Goal: Transaction & Acquisition: Obtain resource

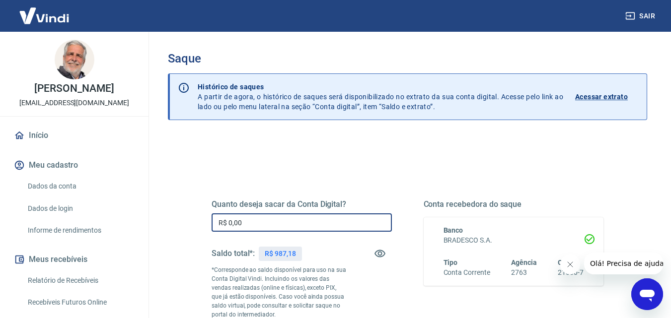
drag, startPoint x: 227, startPoint y: 224, endPoint x: 260, endPoint y: 231, distance: 33.6
click at [260, 230] on input "R$ 0,00" at bounding box center [302, 223] width 180 height 18
click at [228, 222] on input "R$ 87,18" at bounding box center [302, 223] width 180 height 18
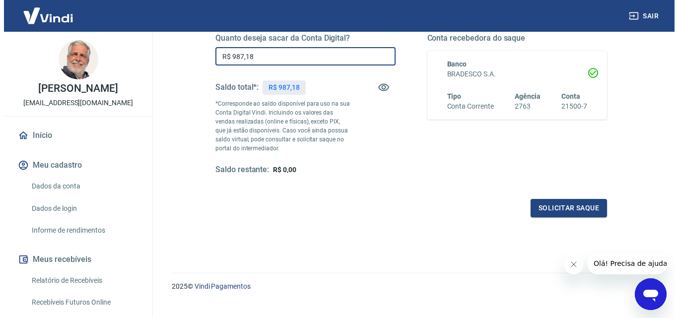
scroll to position [182, 0]
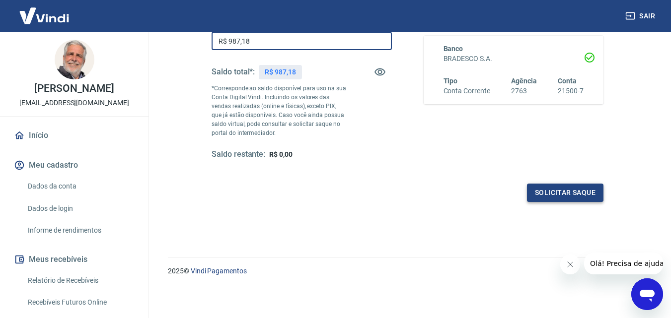
type input "R$ 987,18"
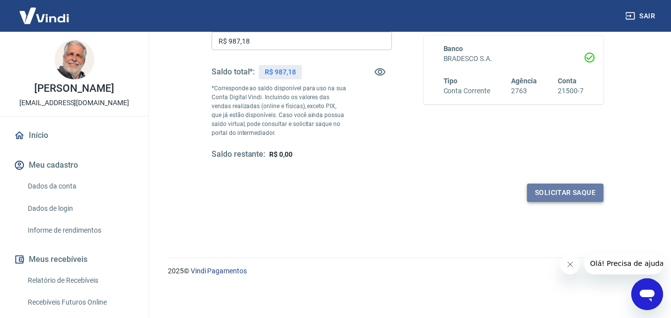
click at [552, 192] on button "Solicitar saque" at bounding box center [565, 193] width 76 height 18
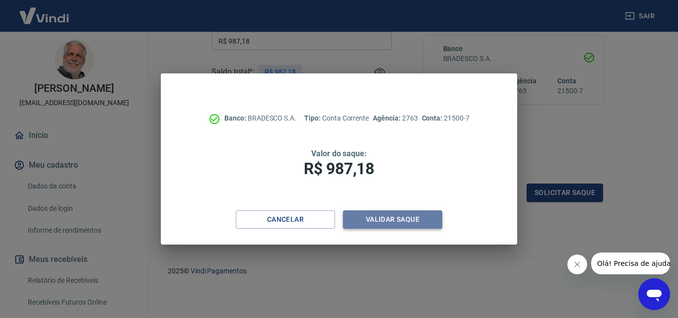
click at [375, 216] on button "Validar saque" at bounding box center [392, 220] width 99 height 18
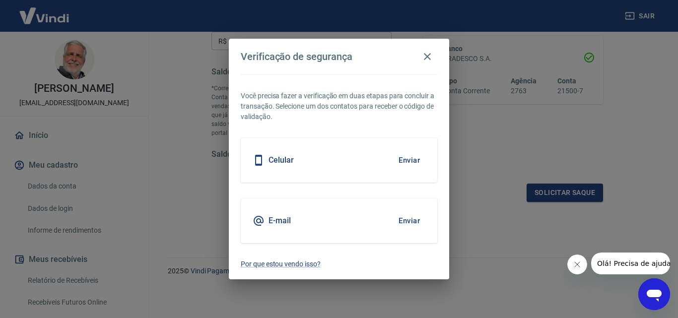
click at [414, 161] on button "Enviar" at bounding box center [409, 160] width 32 height 21
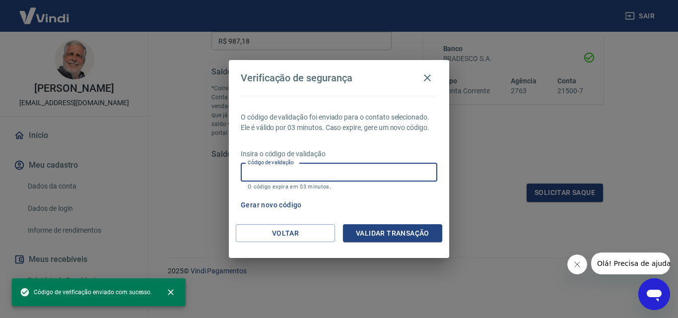
click at [263, 169] on input "Código de validação" at bounding box center [339, 172] width 197 height 18
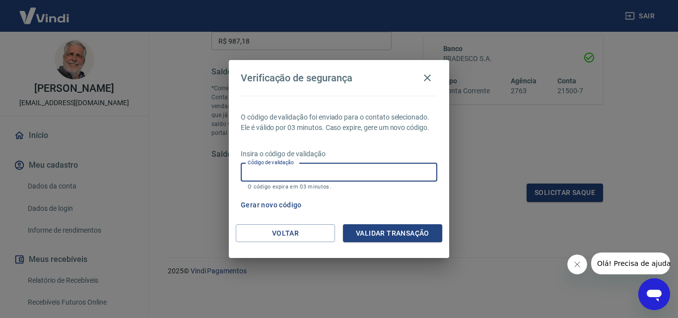
click at [262, 171] on input "Código de validação" at bounding box center [339, 172] width 197 height 18
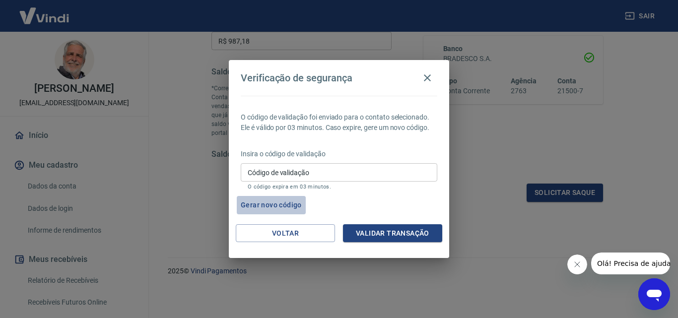
click at [263, 202] on button "Gerar novo código" at bounding box center [271, 205] width 69 height 18
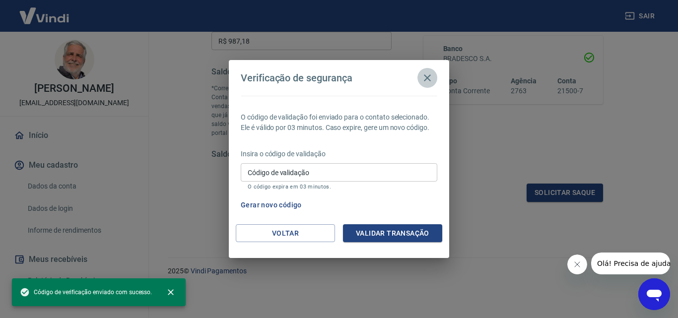
click at [428, 75] on icon "button" at bounding box center [428, 78] width 12 height 12
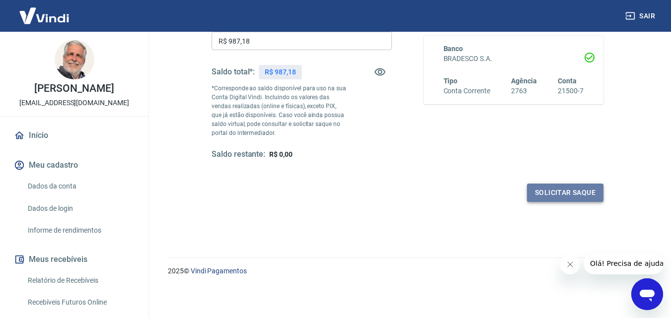
click at [557, 191] on button "Solicitar saque" at bounding box center [565, 193] width 76 height 18
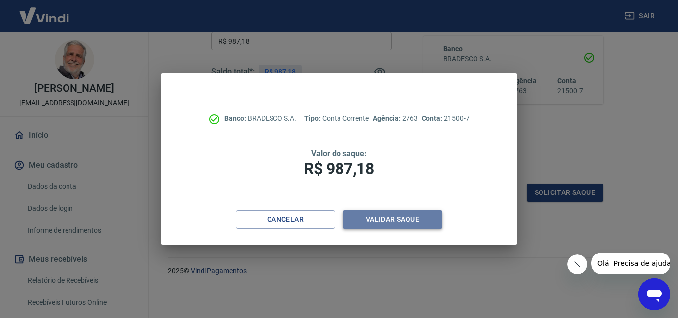
click at [388, 219] on button "Validar saque" at bounding box center [392, 220] width 99 height 18
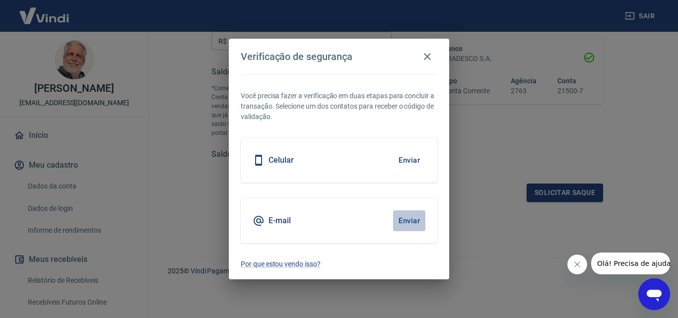
click at [407, 220] on button "Enviar" at bounding box center [409, 221] width 32 height 21
drag, startPoint x: 656, startPoint y: 291, endPoint x: 1285, endPoint y: 549, distance: 679.9
click at [656, 291] on icon "Abrir janela de mensagens" at bounding box center [654, 296] width 15 height 12
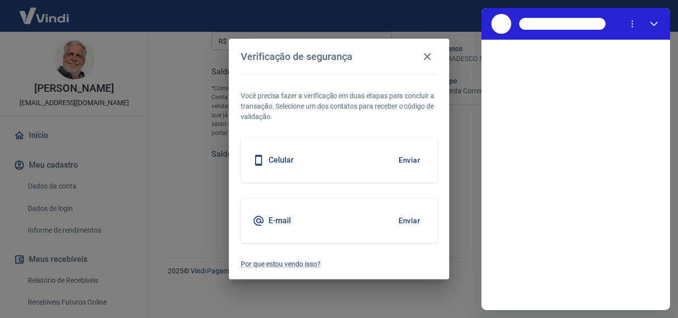
scroll to position [0, 0]
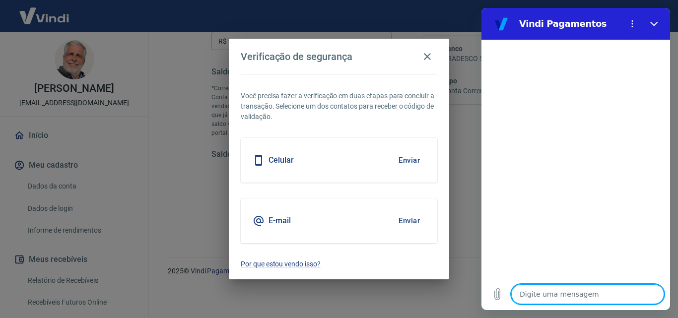
type textarea "b"
type textarea "x"
type textarea "bo"
type textarea "x"
type textarea "bom"
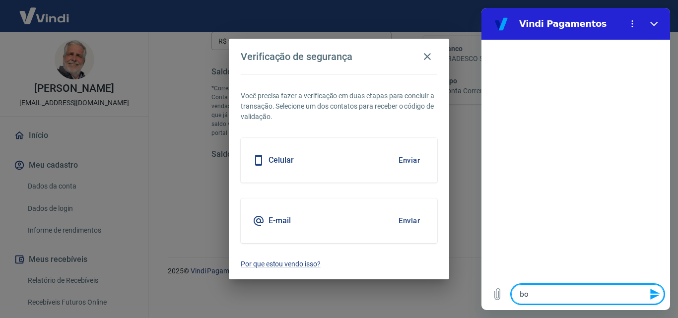
type textarea "x"
type textarea "bom"
type textarea "x"
type textarea "bom d"
type textarea "x"
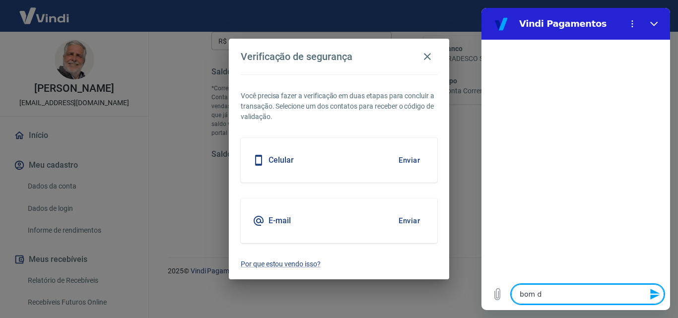
type textarea "bom di"
type textarea "x"
type textarea "bom dia"
type textarea "x"
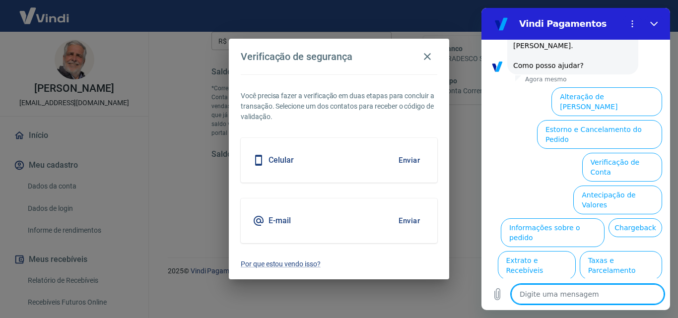
scroll to position [69, 0]
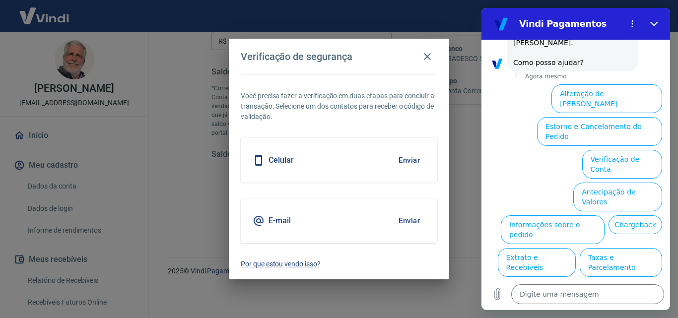
click at [602, 281] on button "Alterar celular verificado" at bounding box center [617, 295] width 92 height 29
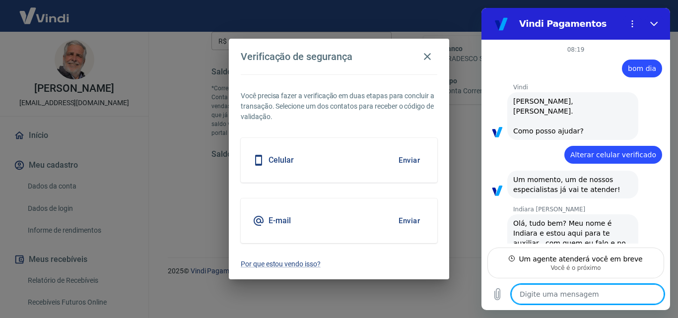
type textarea "x"
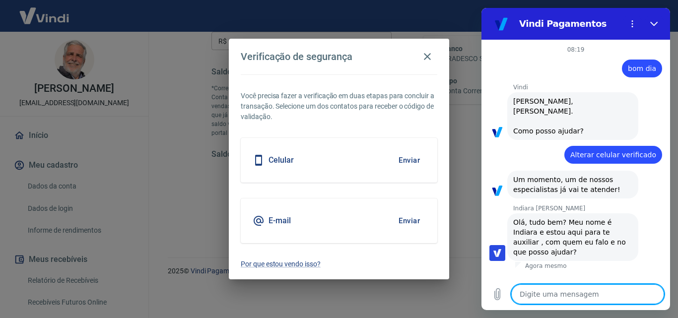
type textarea "I"
type textarea "x"
type textarea "In"
type textarea "x"
type textarea "Ind"
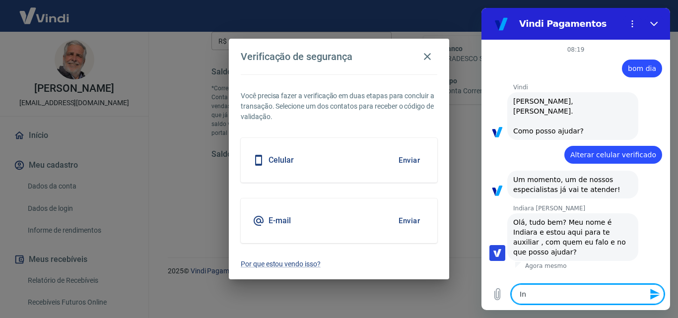
type textarea "x"
type textarea "Indi"
type textarea "x"
type textarea "India"
type textarea "x"
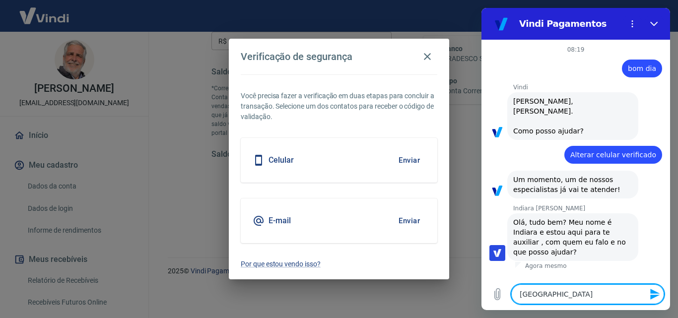
type textarea "Indiar"
type textarea "x"
type textarea "Indiara"
type textarea "x"
type textarea "Indiara,"
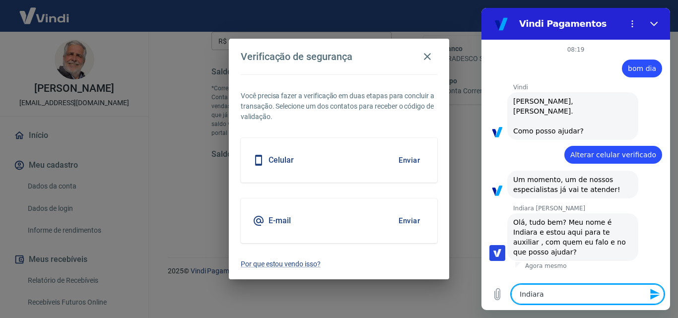
type textarea "x"
type textarea "B"
type textarea "x"
type textarea "Bo"
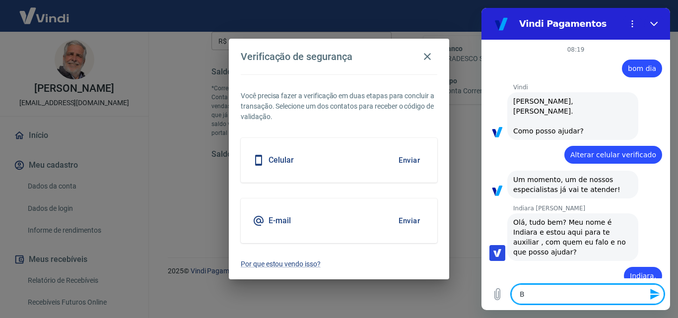
type textarea "x"
type textarea "Bom"
type textarea "x"
type textarea "Bom"
type textarea "x"
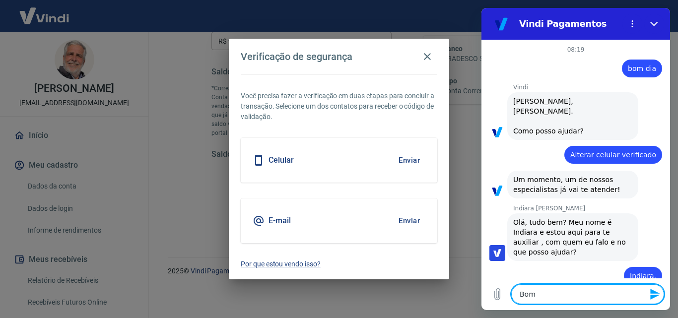
type textarea "Bom d"
type textarea "x"
type textarea "Bom di"
type textarea "x"
type textarea "Bom dia"
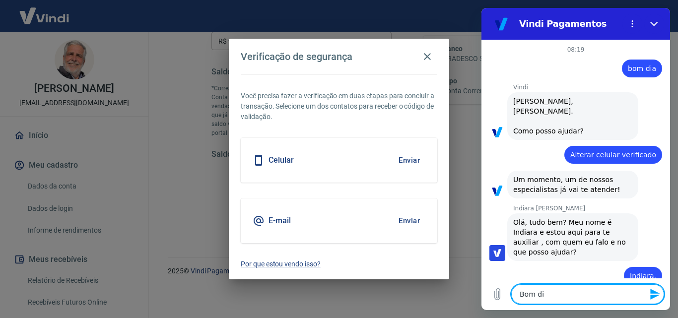
type textarea "x"
type textarea "Bom dia!"
type textarea "x"
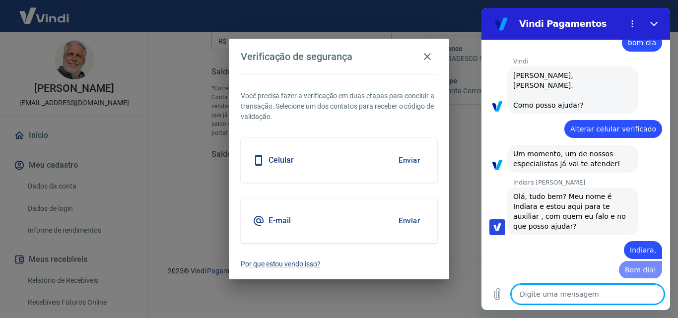
type textarea "x"
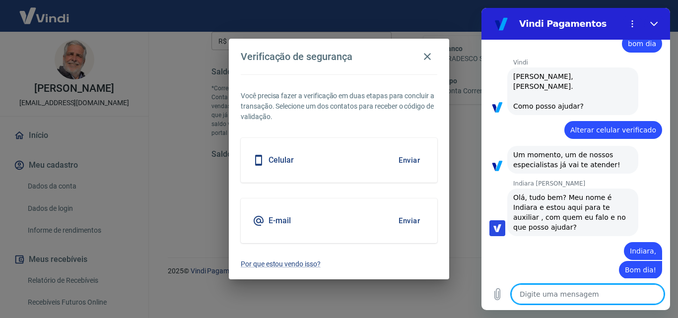
scroll to position [27, 0]
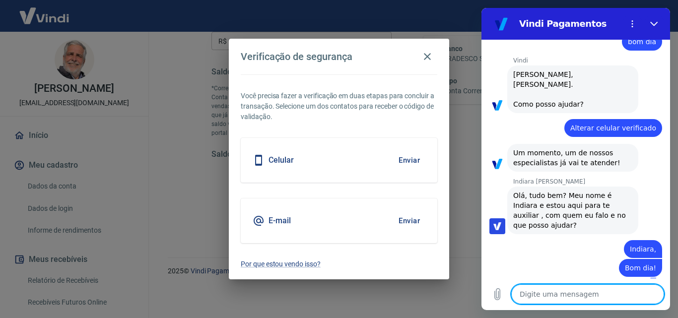
type textarea "E"
type textarea "x"
type textarea "Es"
type textarea "x"
type textarea "Est"
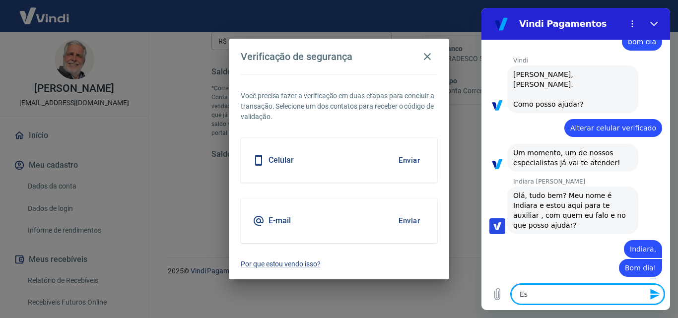
type textarea "x"
type textarea "Esto"
type textarea "x"
type textarea "Estou"
type textarea "x"
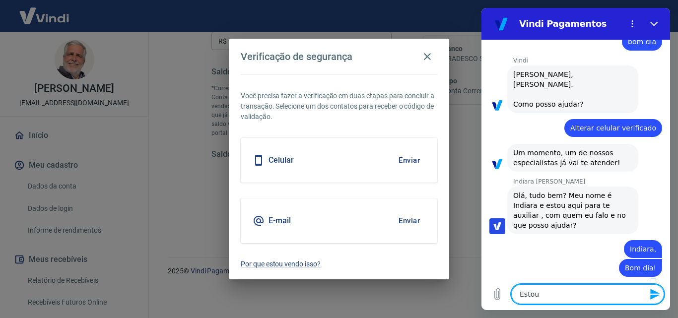
type textarea "Estou"
type textarea "x"
type textarea "Estou t"
type textarea "x"
type textarea "Estou te"
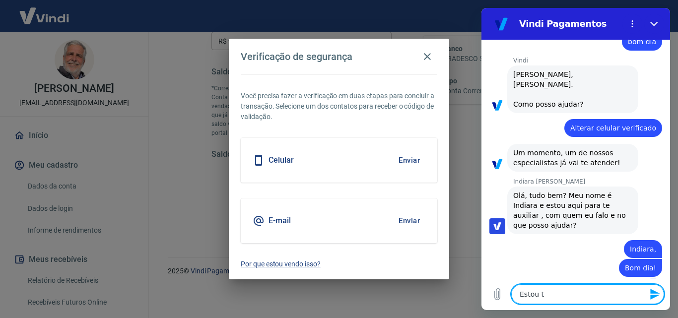
type textarea "x"
type textarea "Estou ten"
type textarea "x"
type textarea "Estou tend"
type textarea "x"
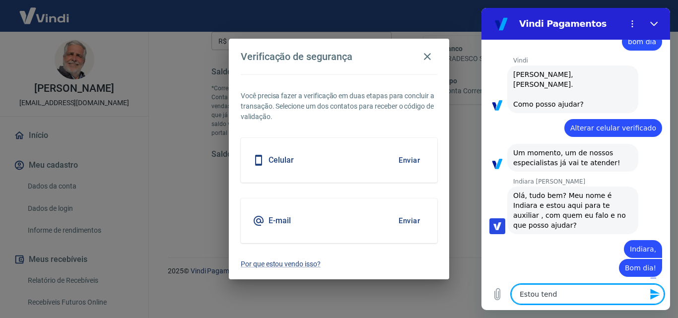
type textarea "Estou tendo"
type textarea "x"
type textarea "Estou tendo"
type textarea "x"
type textarea "Estou tendo p"
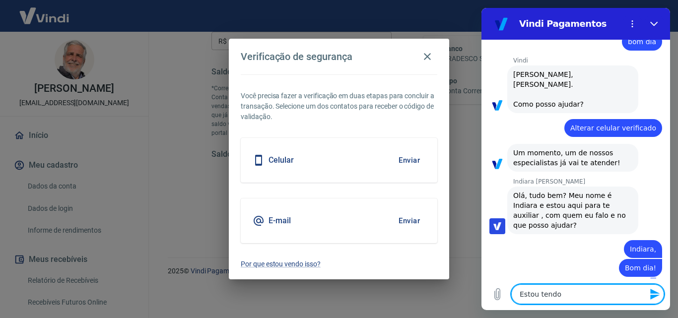
type textarea "x"
type textarea "Estou tendo pr"
type textarea "x"
type textarea "Estou tendo pro"
type textarea "x"
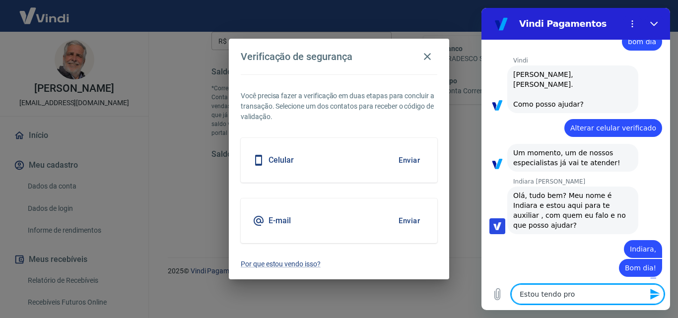
type textarea "Estou tendo prob"
type textarea "x"
type textarea "Estou tendo probl"
type textarea "x"
type textarea "Estou tendo proble"
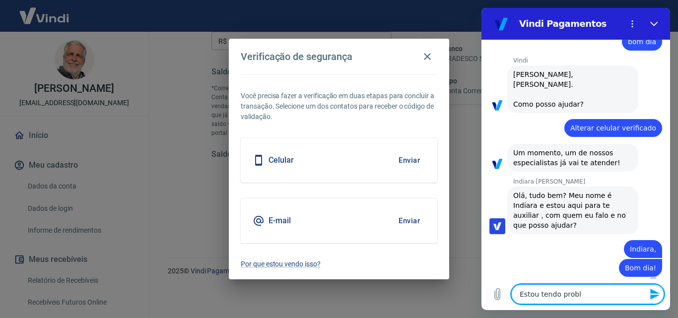
type textarea "x"
type textarea "Estou tendo problem"
type textarea "x"
type textarea "Estou tendo problema"
type textarea "x"
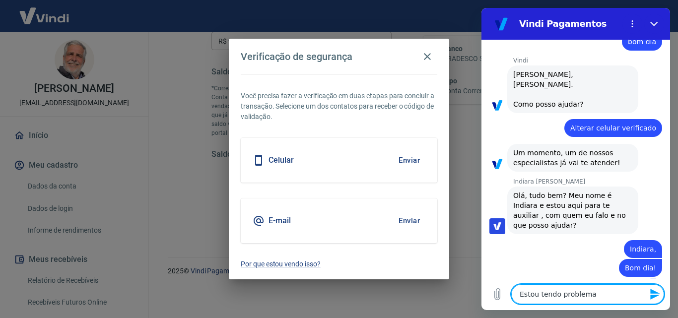
type textarea "Estou tendo problemas"
type textarea "x"
type textarea "Estou tendo problemas"
type textarea "x"
type textarea "Estou tendo problemas n"
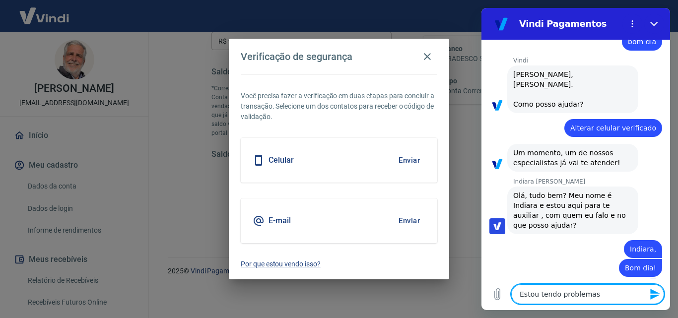
type textarea "x"
type textarea "Estou tendo problemas na"
type textarea "x"
type textarea "Estou tendo problemas na"
type textarea "x"
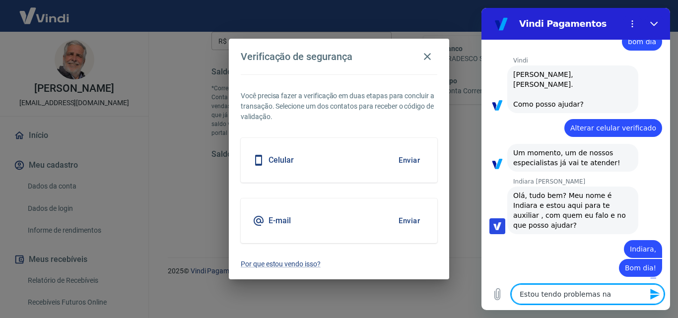
type textarea "Estou tendo problemas na v"
type textarea "x"
type textarea "Estou tendo problemas na va"
type textarea "x"
type textarea "Estou tendo problemas na val"
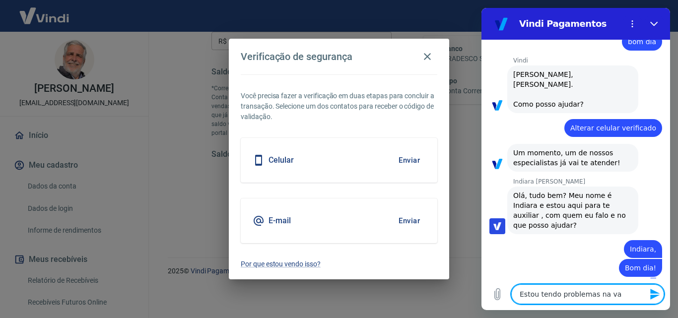
type textarea "x"
type textarea "Estou tendo problemas na vali"
type textarea "x"
type textarea "Estou tendo problemas na valid"
type textarea "x"
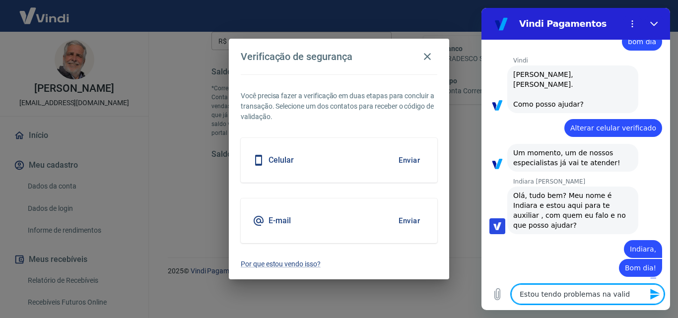
type textarea "Estou tendo problemas na valida"
type textarea "x"
type textarea "Estou tendo problemas na validaç"
type textarea "x"
type textarea "Estou tendo problemas na validaçã"
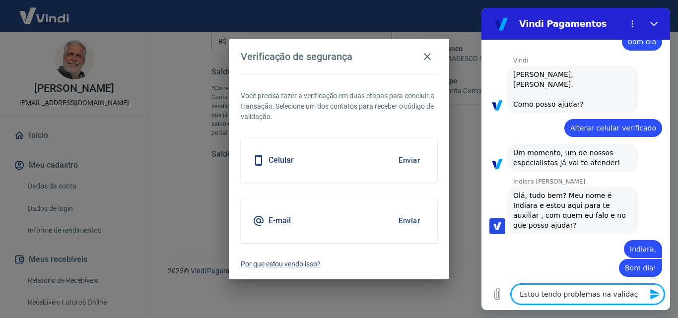
type textarea "x"
type textarea "Estou tendo problemas na validação"
type textarea "x"
type textarea "Estou tendo problemas na validação"
type textarea "x"
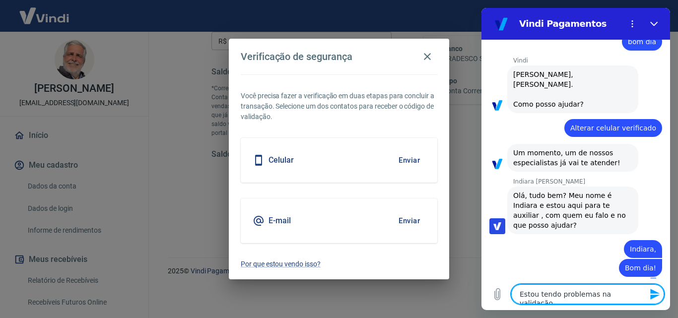
type textarea "Estou tendo problemas na validação p"
type textarea "x"
type textarea "Estou tendo problemas na validação pa"
type textarea "x"
type textarea "Estou tendo problemas na validação par"
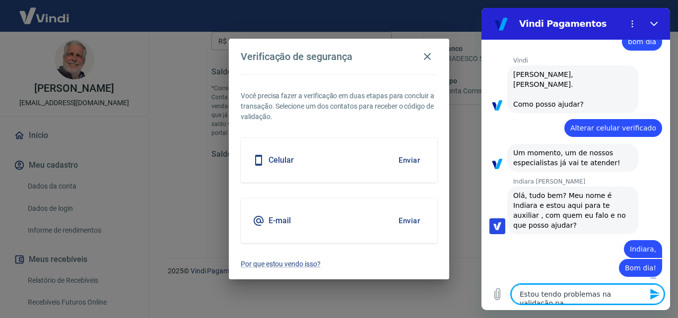
type textarea "x"
type textarea "Estou tendo problemas na validação para"
type textarea "x"
type textarea "Estou tendo problemas na validação para"
type textarea "x"
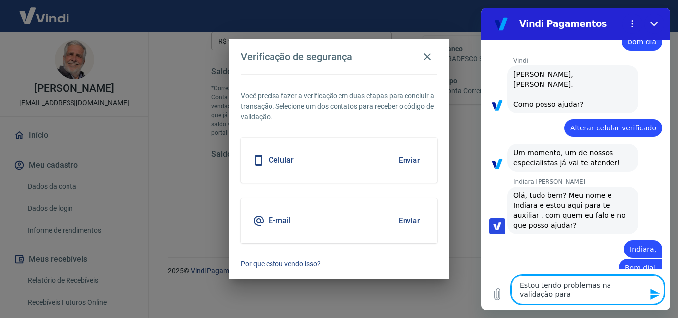
type textarea "Estou tendo problemas na validação para s"
type textarea "x"
type textarea "Estou tendo problemas na validação para sa"
type textarea "x"
type textarea "Estou tendo problemas na validação para saq"
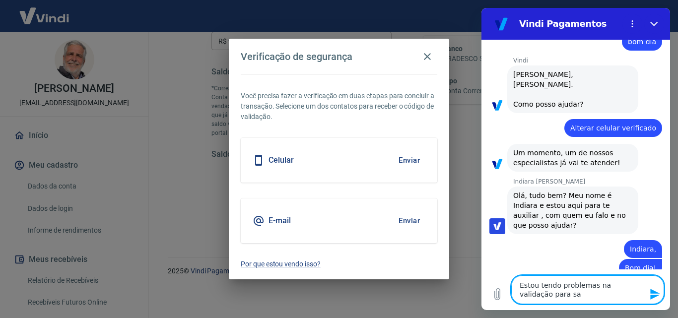
type textarea "x"
type textarea "Estou tendo problemas na validação para saqu"
type textarea "x"
type textarea "Estou tendo problemas na validação para saque"
type textarea "x"
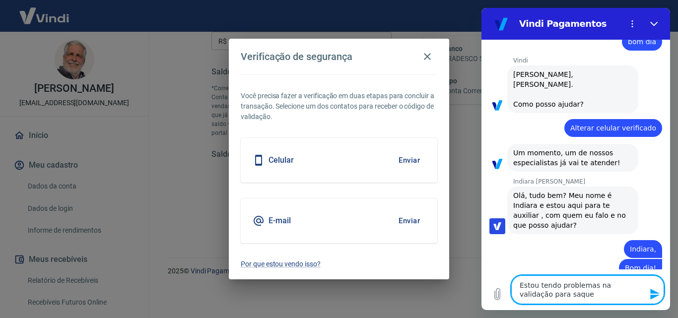
type textarea "Estou tendo problemas na validação para saque,"
type textarea "x"
type textarea "Estou tendo problemas na validação para saque,"
type textarea "x"
type textarea "Estou tendo problemas na validação para saque, s"
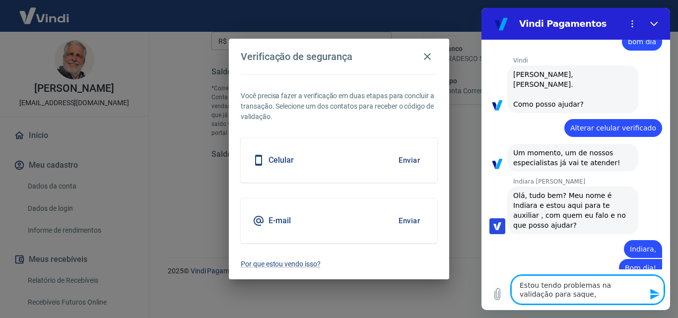
type textarea "x"
type textarea "Estou tendo problemas na validação para saque, se"
type textarea "x"
type textarea "Estou tendo problemas na validação para saque, sem"
type textarea "x"
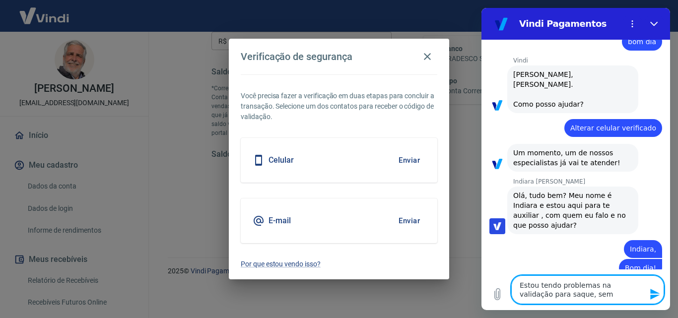
type textarea "Estou tendo problemas na validação para saque, semp"
type textarea "x"
type textarea "Estou tendo problemas na validação para saque, sempr"
type textarea "x"
type textarea "Estou tendo problemas na validação para saque, sempre"
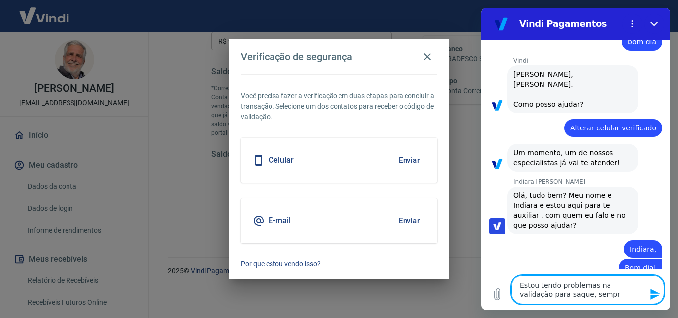
type textarea "x"
type textarea "Estou tendo problemas na validação para saque, sempre"
type textarea "x"
type textarea "Estou tendo problemas na validação para saque, sempre s"
type textarea "x"
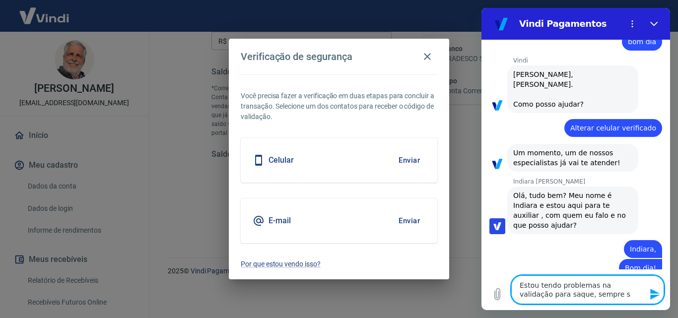
type textarea "Estou tendo problemas na validação para saque, sempre so"
type textarea "x"
type textarea "Estou tendo problemas na validação para saque, sempre sol"
type textarea "x"
type textarea "Estou tendo problemas na validação para saque, sempre soli"
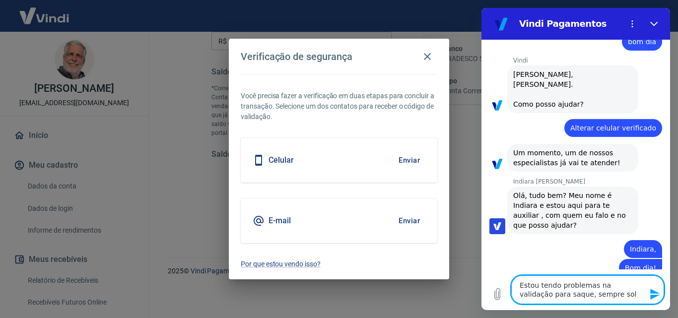
type textarea "x"
type textarea "Estou tendo problemas na validação para saque, sempre solic"
type textarea "x"
type textarea "Estou tendo problemas na validação para saque, sempre solici"
type textarea "x"
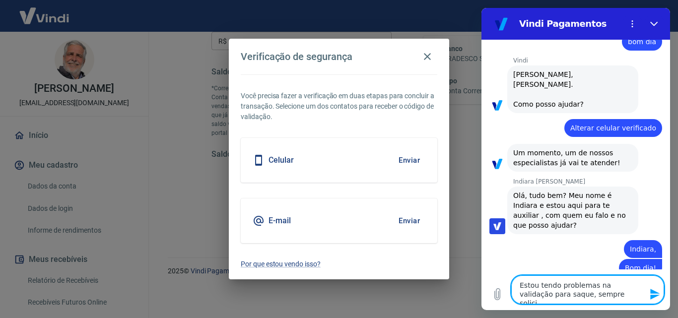
type textarea "Estou tendo problemas na validação para saque, sempre solicit"
type textarea "x"
type textarea "Estou tendo problemas na validação para saque, sempre solicito"
type textarea "x"
type textarea "Estou tendo problemas na validação para saque, sempre solicito"
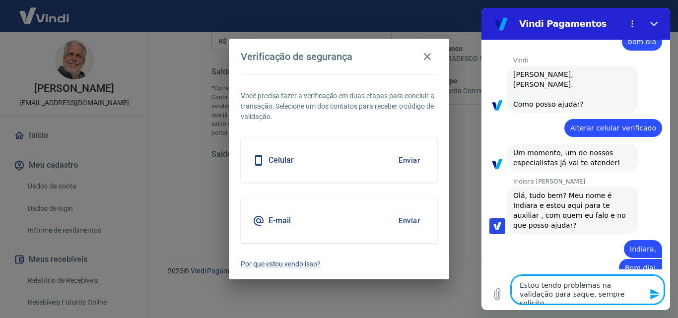
type textarea "x"
type textarea "Estou tendo problemas na validação para saque, sempre solicito p"
type textarea "x"
type textarea "Estou tendo problemas na validação para saque, sempre solicito pe"
type textarea "x"
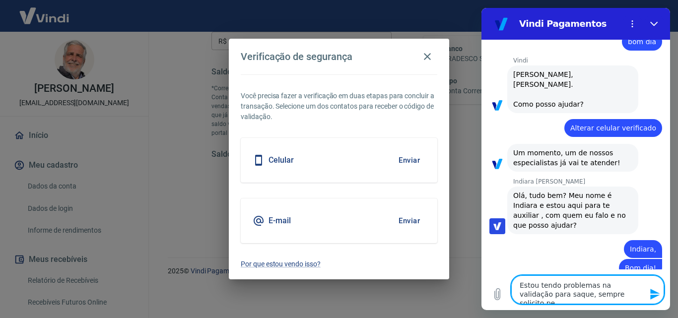
type textarea "Estou tendo problemas na validação para saque, sempre solicito pel"
type textarea "x"
type textarea "Estou tendo problemas na validação para saque, sempre solicito pelo"
type textarea "x"
type textarea "Estou tendo problemas na validação para saque, sempre solicito pelo"
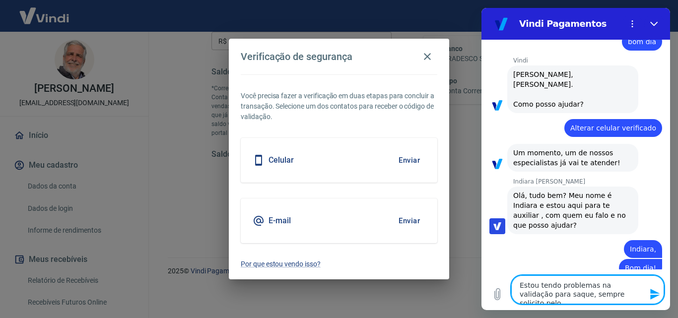
type textarea "x"
type textarea "Estou tendo problemas na validação para saque, sempre solicito pelo"
type textarea "x"
type textarea "Estou tendo problemas na validação para saque, sempre solicito pel"
type textarea "x"
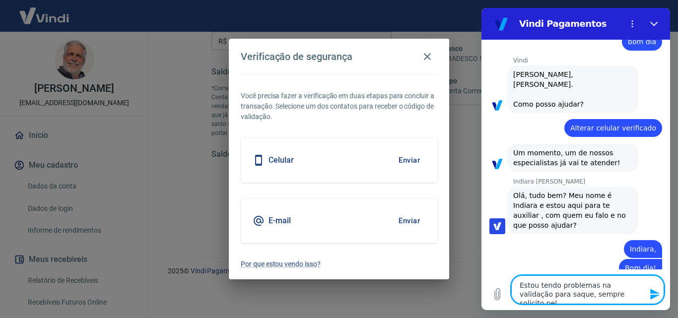
type textarea "Estou tendo problemas na validação para saque, sempre solicito pe"
type textarea "x"
type textarea "Estou tendo problemas na validação para saque, sempre solicito p"
type textarea "x"
type textarea "Estou tendo problemas na validação para saque, sempre solicito pa"
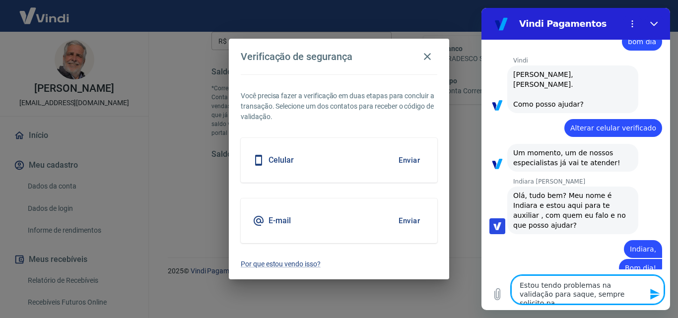
type textarea "x"
type textarea "Estou tendo problemas na validação para saque, sempre solicito par"
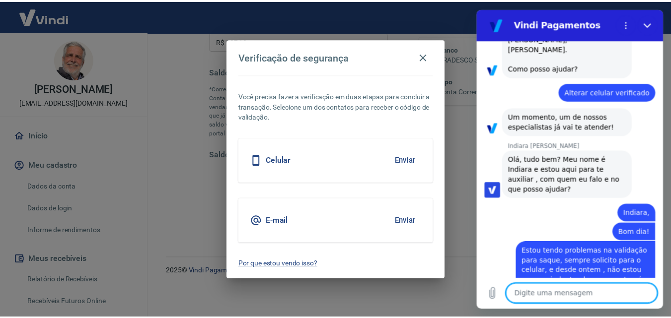
scroll to position [36, 0]
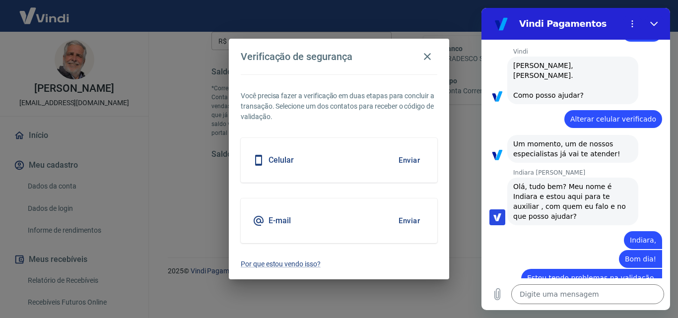
click at [411, 223] on button "Enviar" at bounding box center [409, 221] width 32 height 21
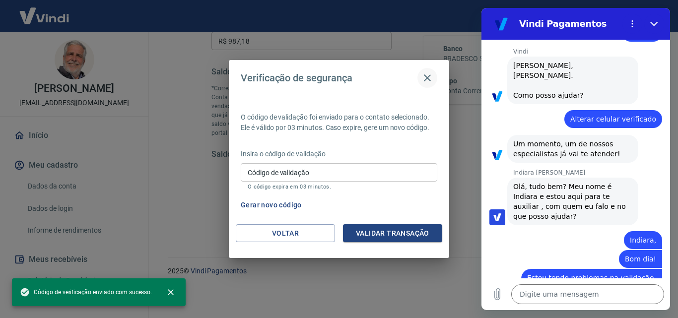
click at [429, 74] on icon "button" at bounding box center [428, 78] width 12 height 12
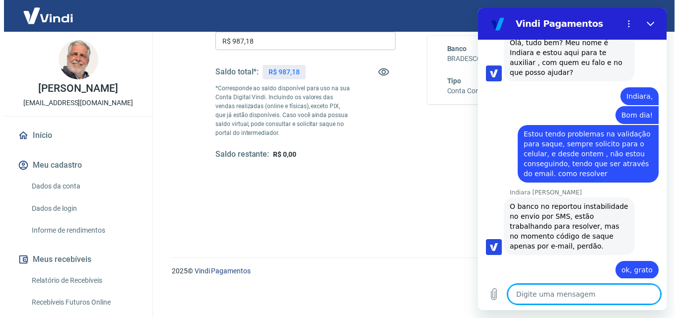
scroll to position [182, 0]
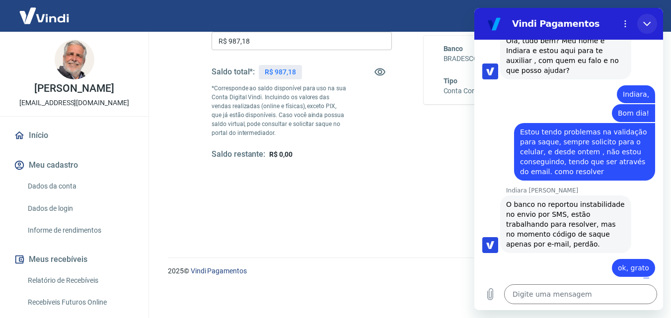
drag, startPoint x: 648, startPoint y: 23, endPoint x: 1122, endPoint y: 32, distance: 474.3
click at [648, 23] on icon "Fechar" at bounding box center [647, 24] width 8 height 8
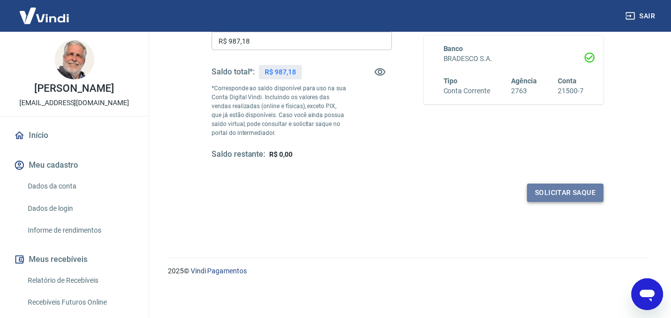
click at [558, 195] on button "Solicitar saque" at bounding box center [565, 193] width 76 height 18
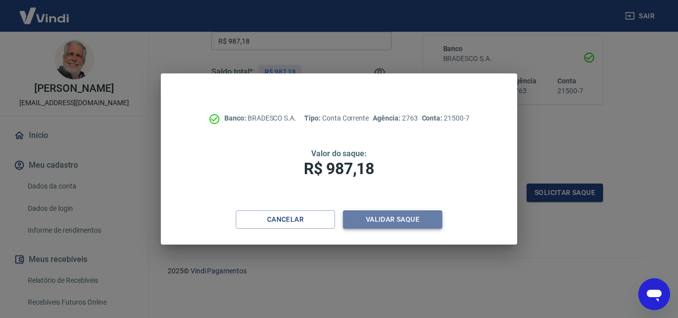
click at [403, 219] on button "Validar saque" at bounding box center [392, 220] width 99 height 18
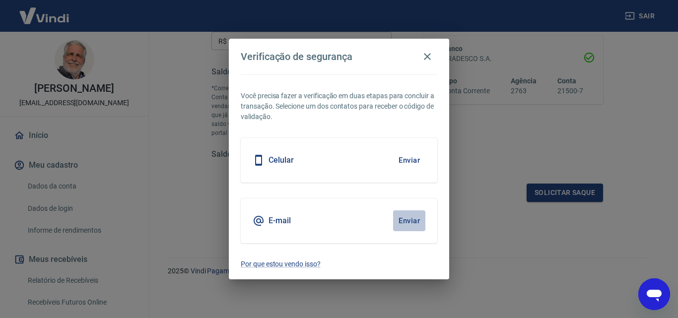
click at [411, 219] on button "Enviar" at bounding box center [409, 221] width 32 height 21
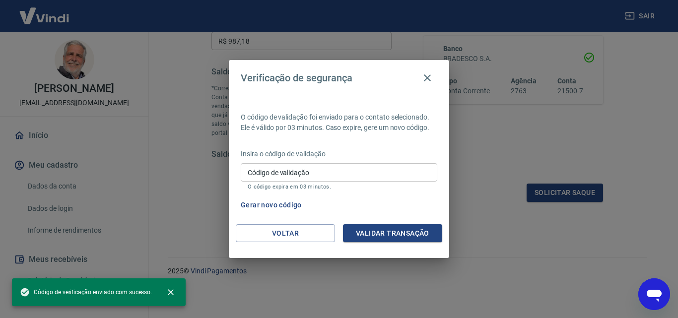
click at [276, 168] on input "Código de validação" at bounding box center [339, 172] width 197 height 18
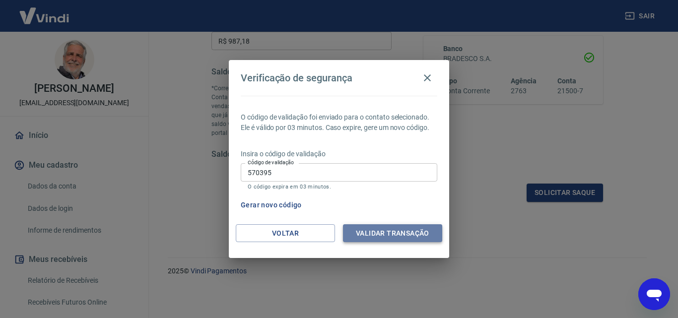
click at [372, 235] on button "Validar transação" at bounding box center [392, 233] width 99 height 18
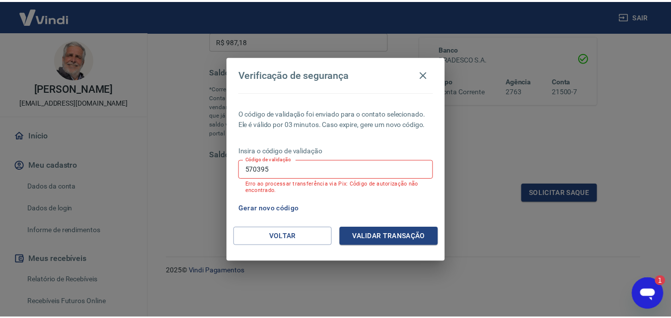
scroll to position [0, 0]
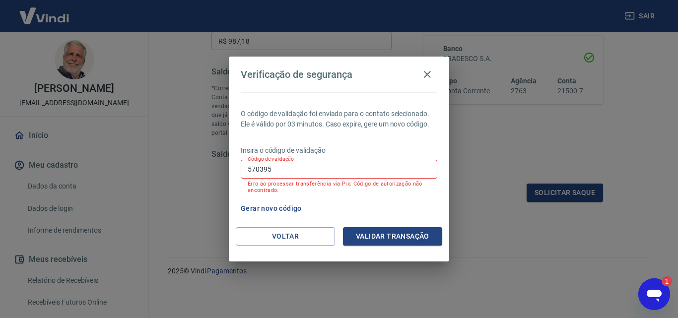
click at [400, 235] on button "Validar transação" at bounding box center [392, 236] width 99 height 18
drag, startPoint x: 335, startPoint y: 168, endPoint x: 312, endPoint y: 159, distance: 24.7
click at [304, 158] on div "Insira o código de validação Código de validação 570395 Código de validação Err…" at bounding box center [339, 170] width 197 height 50
drag, startPoint x: 236, startPoint y: 163, endPoint x: 295, endPoint y: 164, distance: 59.1
click at [238, 164] on div "O código de validação foi enviado para o contato selecionado. Ele é válido por …" at bounding box center [339, 159] width 220 height 135
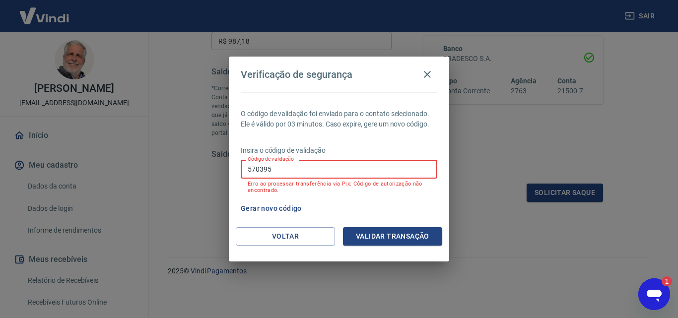
drag, startPoint x: 284, startPoint y: 172, endPoint x: 157, endPoint y: 177, distance: 126.2
click at [157, 177] on div "Verificação de segurança O código de validação foi enviado para o contato selec…" at bounding box center [339, 159] width 678 height 318
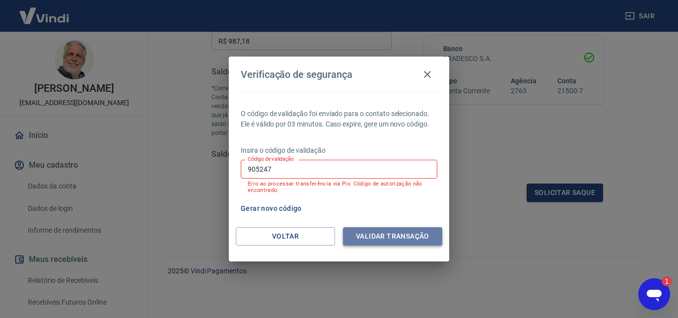
click at [382, 238] on button "Validar transação" at bounding box center [392, 236] width 99 height 18
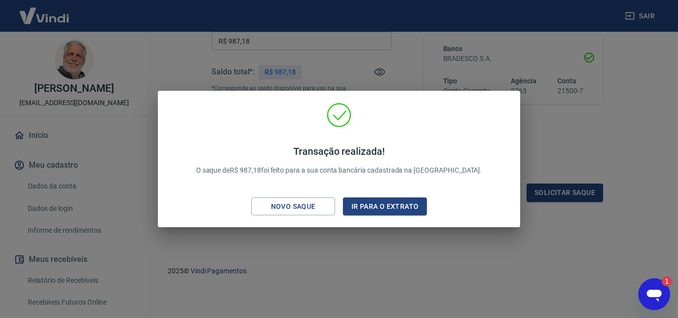
click at [307, 207] on div "Novo saque" at bounding box center [293, 207] width 69 height 12
